Goal: Find specific page/section: Find specific page/section

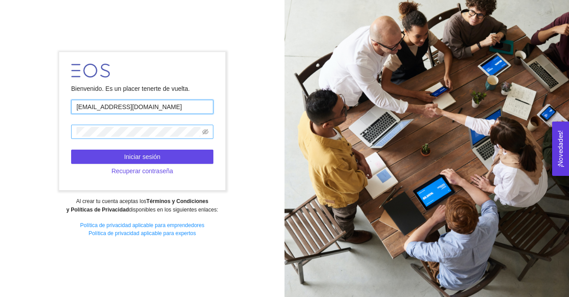
type input "[EMAIL_ADDRESS][DOMAIN_NAME]"
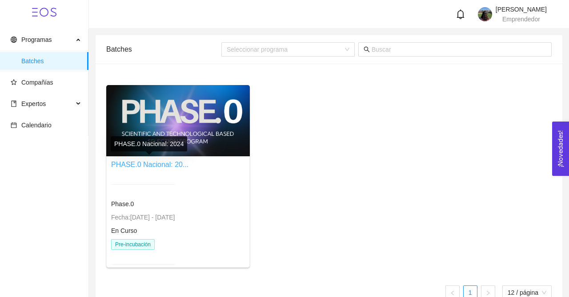
click at [148, 163] on link "PHASE.0 Nacional: 20..." at bounding box center [149, 165] width 77 height 8
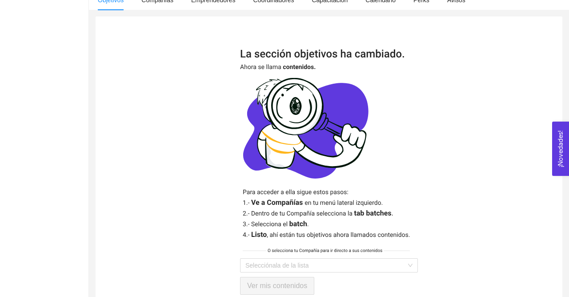
scroll to position [202, 0]
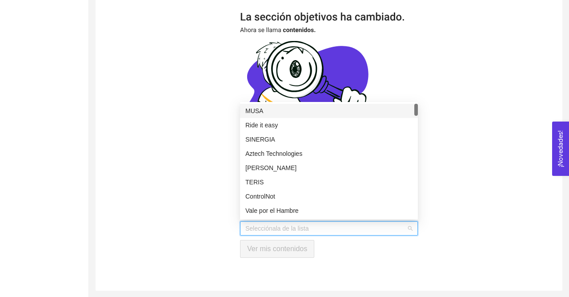
click at [299, 225] on input "search" at bounding box center [325, 227] width 161 height 13
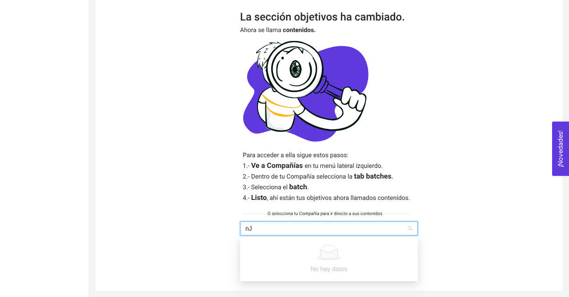
type input "n"
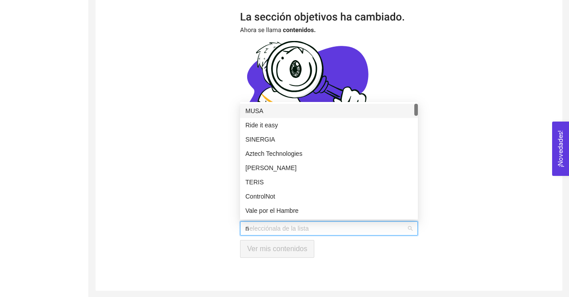
type input "na"
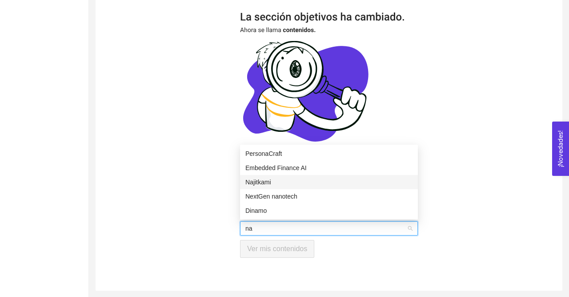
click at [306, 185] on div "Najitkami" at bounding box center [328, 182] width 167 height 10
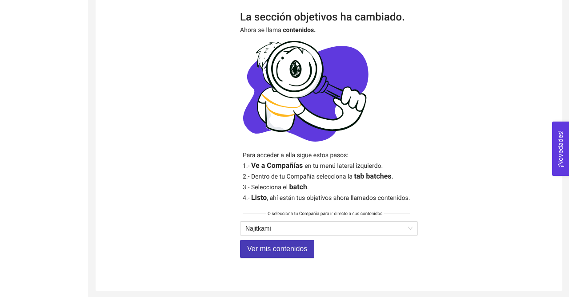
click at [295, 252] on span "Ver mis contenidos" at bounding box center [277, 248] width 60 height 11
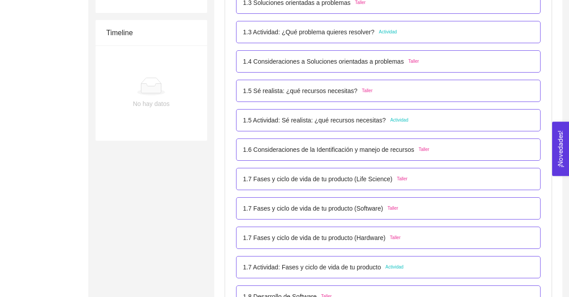
scroll to position [297, 0]
